Goal: Task Accomplishment & Management: Manage account settings

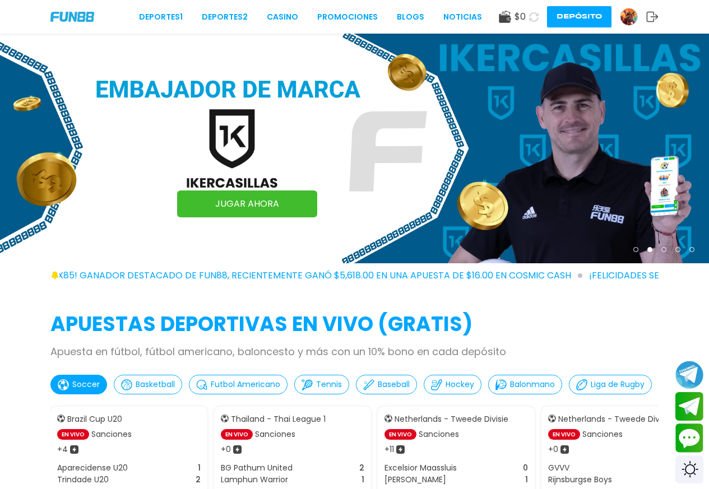
click at [653, 19] on icon at bounding box center [652, 16] width 12 height 11
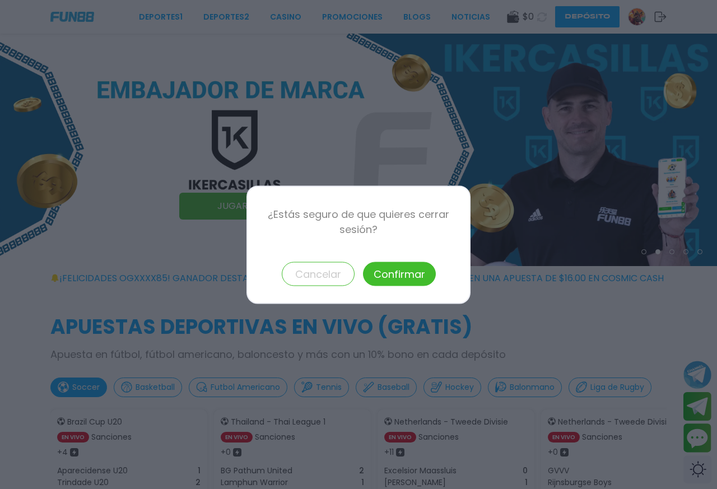
click at [399, 276] on button "Confirmar" at bounding box center [399, 274] width 73 height 24
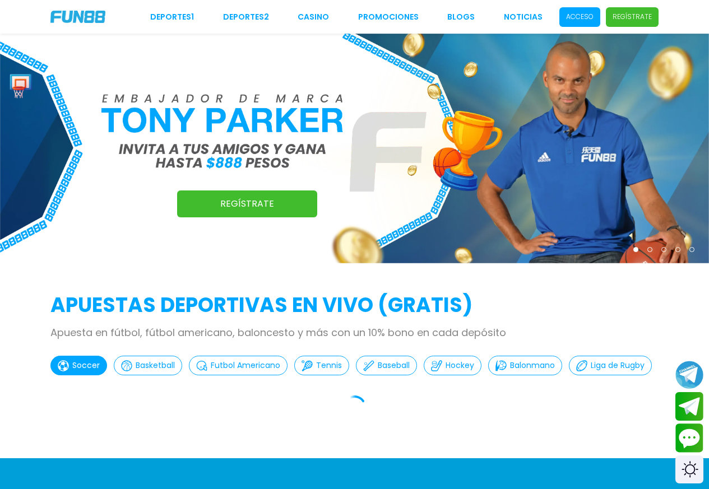
click at [579, 16] on p "Acceso" at bounding box center [579, 17] width 27 height 10
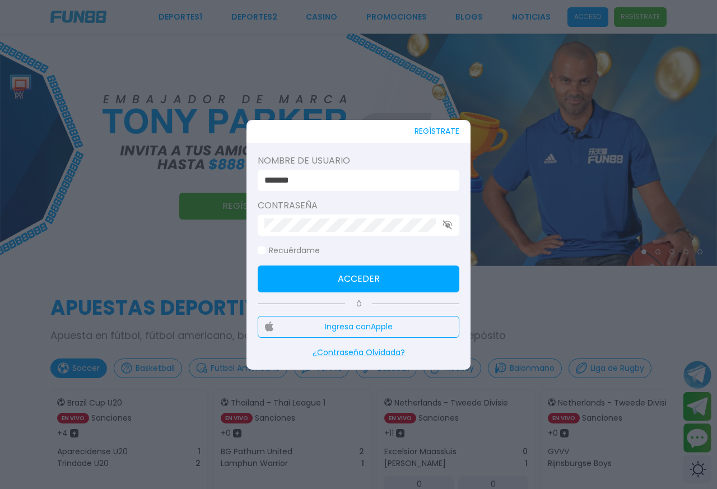
drag, startPoint x: 383, startPoint y: 174, endPoint x: 379, endPoint y: 184, distance: 11.0
click at [379, 183] on input "*******" at bounding box center [355, 180] width 182 height 13
type input "*"
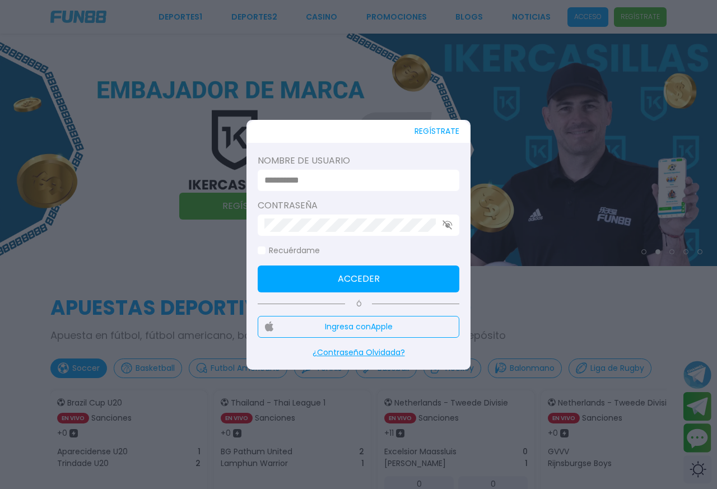
click at [355, 182] on input at bounding box center [355, 180] width 182 height 13
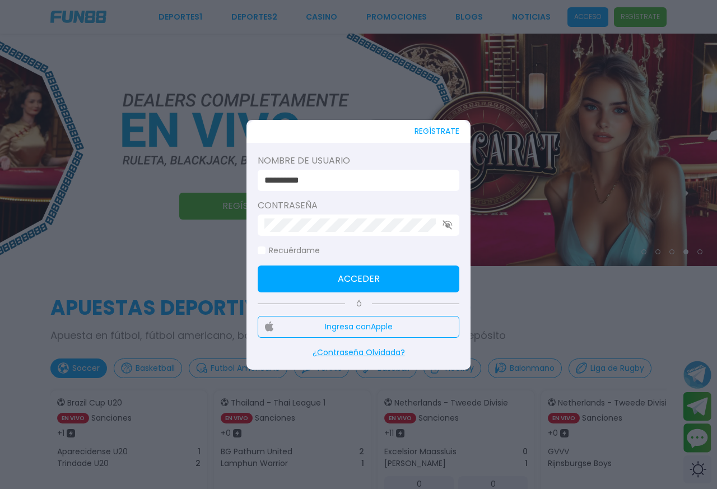
type input "**********"
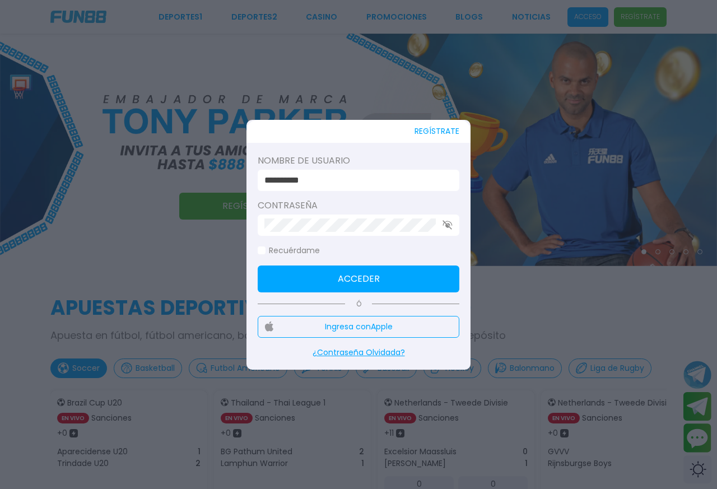
click at [449, 225] on icon "button" at bounding box center [448, 225] width 10 height 10
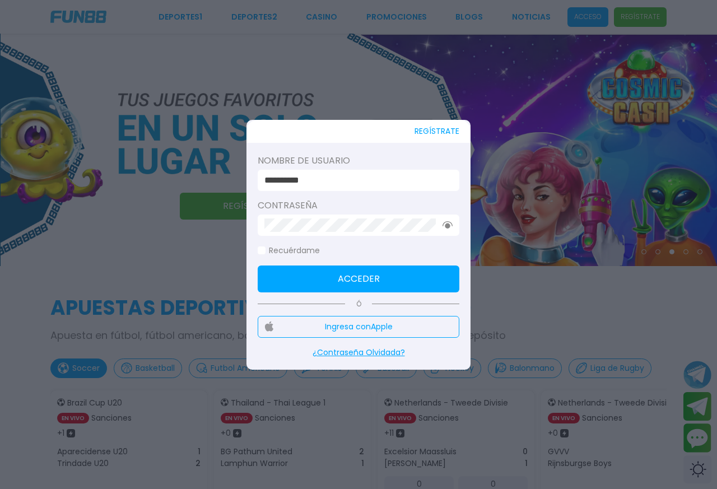
click at [343, 231] on div at bounding box center [359, 225] width 202 height 21
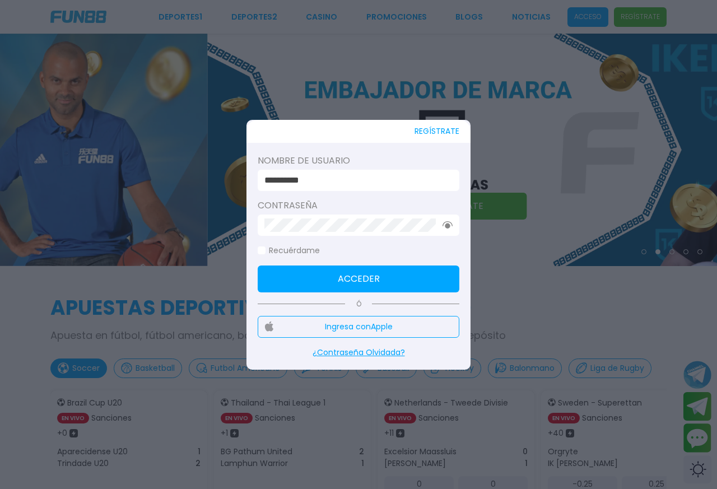
click button "Acceder" at bounding box center [359, 279] width 202 height 27
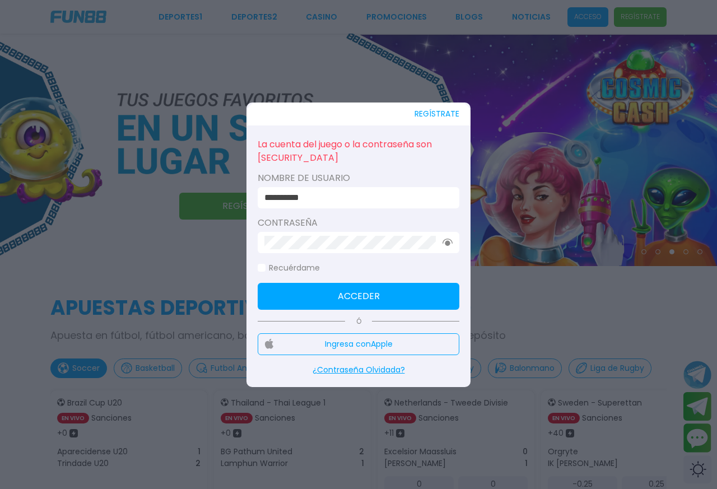
click button "Acceder" at bounding box center [359, 296] width 202 height 27
